Goal: Information Seeking & Learning: Learn about a topic

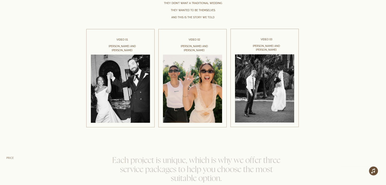
scroll to position [830, 0]
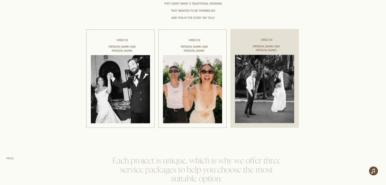
click at [254, 60] on div at bounding box center [265, 78] width 68 height 99
click at [258, 74] on div at bounding box center [265, 78] width 68 height 99
click at [269, 43] on div at bounding box center [265, 78] width 68 height 99
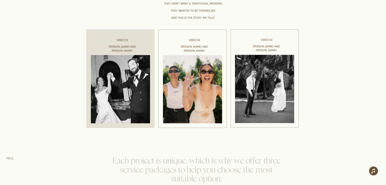
click at [133, 80] on link at bounding box center [120, 74] width 68 height 99
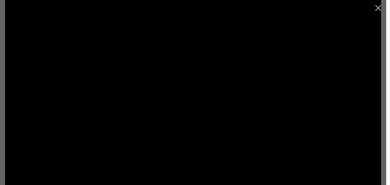
click at [376, 8] on icon "Close dialog window" at bounding box center [379, 8] width 6 height 6
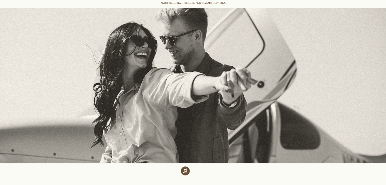
scroll to position [0, 0]
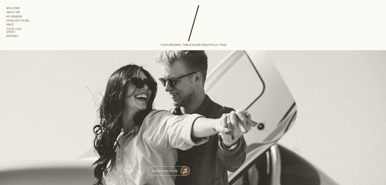
click at [17, 21] on link "Highlight films" at bounding box center [18, 20] width 25 height 3
click at [17, 29] on link "Your Love Story" at bounding box center [18, 30] width 24 height 6
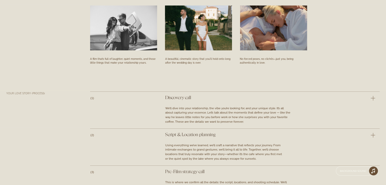
scroll to position [1369, 0]
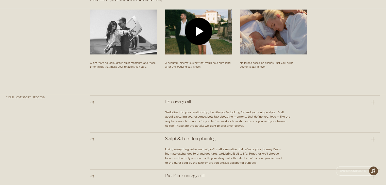
click at [176, 43] on div at bounding box center [198, 32] width 67 height 24
click at [228, 86] on div at bounding box center [193, 88] width 386 height 13
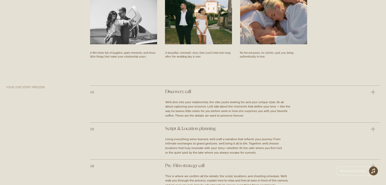
click at [142, 75] on div at bounding box center [193, 78] width 386 height 13
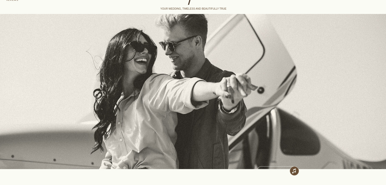
scroll to position [0, 0]
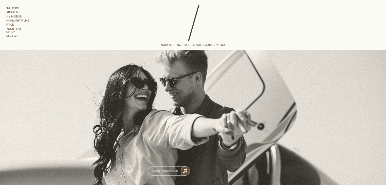
click at [25, 29] on link "Your Love Story" at bounding box center [18, 30] width 24 height 6
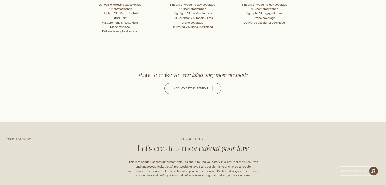
scroll to position [1191, 0]
